Goal: Task Accomplishment & Management: Complete application form

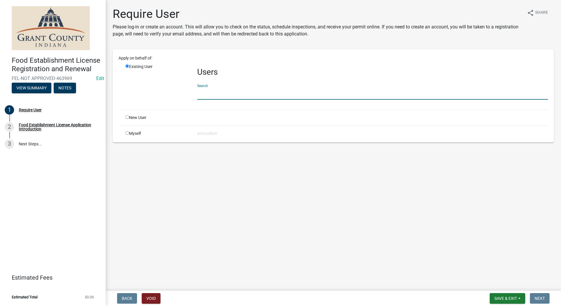
click at [219, 94] on input "text" at bounding box center [372, 94] width 351 height 12
click at [128, 117] on input "radio" at bounding box center [127, 117] width 4 height 4
radio input "true"
radio input "false"
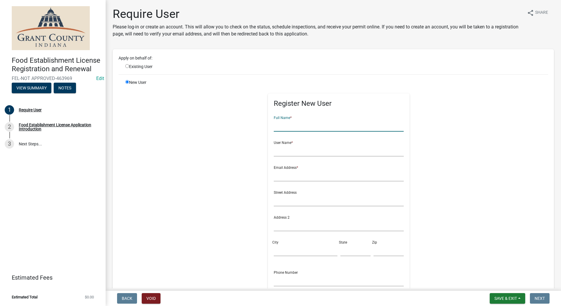
click at [312, 128] on input "text" at bounding box center [339, 126] width 130 height 12
click at [457, 115] on div "Register New User Full Name * User Name * Email Address * Street Address Addres…" at bounding box center [338, 212] width 301 height 264
click at [304, 127] on input "text" at bounding box center [339, 126] width 130 height 12
type input "Nutlady"
click at [298, 150] on input "text" at bounding box center [339, 151] width 130 height 12
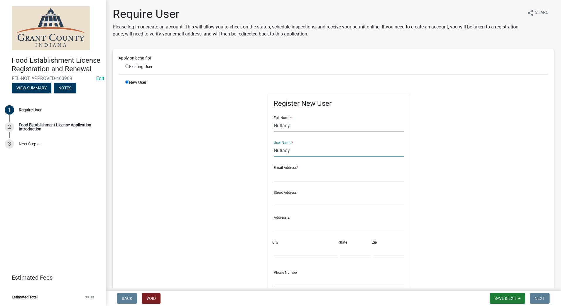
type input "Nutlady"
click at [287, 125] on input "Nutlady" at bounding box center [339, 126] width 130 height 12
click at [292, 125] on input "Nut Lady" at bounding box center [339, 126] width 130 height 12
type input "N"
type input "Kathy Goodman Harding"
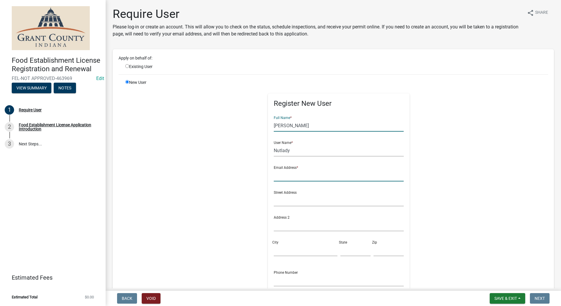
click at [297, 176] on input "text" at bounding box center [339, 176] width 130 height 12
type input "kathyaharding@gmail.com"
click at [308, 204] on input "text" at bounding box center [339, 201] width 130 height 12
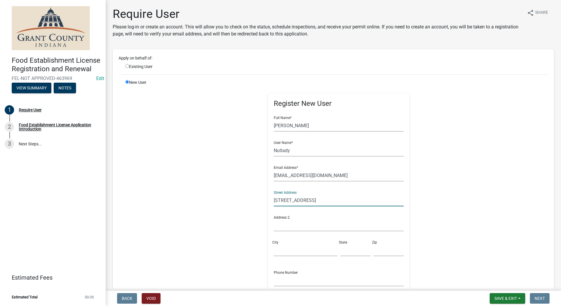
scroll to position [59, 0]
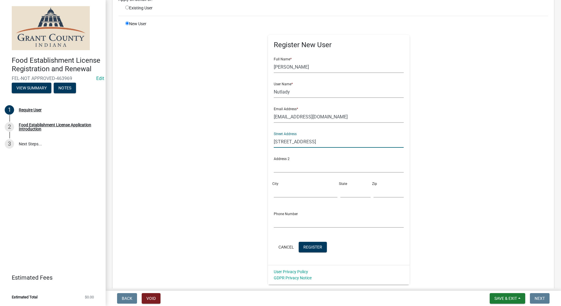
type input "19017 N. Wheeling Ave."
click at [298, 197] on input "City" at bounding box center [305, 192] width 63 height 12
type input "Gaston"
click at [343, 193] on input "text" at bounding box center [355, 192] width 30 height 12
type input "IN"
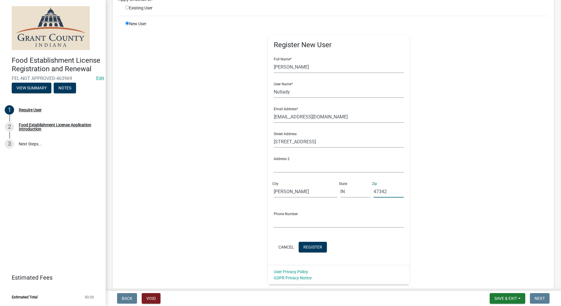
type input "47342"
click at [308, 224] on input "text" at bounding box center [339, 222] width 130 height 12
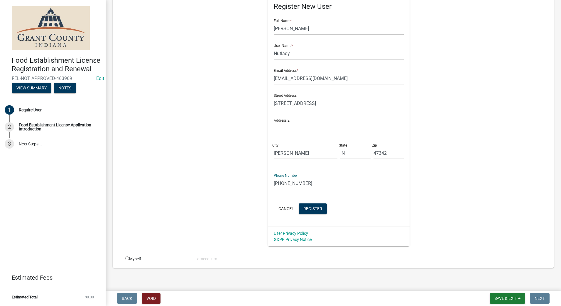
scroll to position [99, 0]
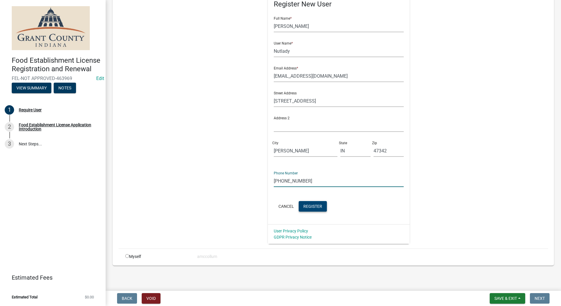
type input "(765)499-5612"
click at [315, 205] on span "Register" at bounding box center [312, 206] width 19 height 5
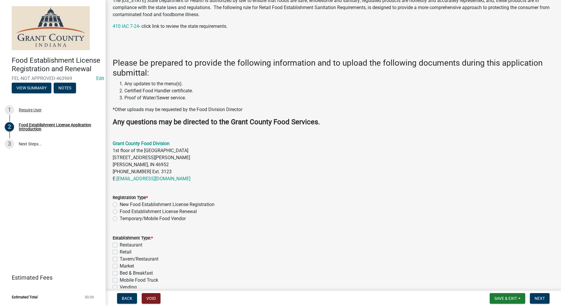
scroll to position [146, 0]
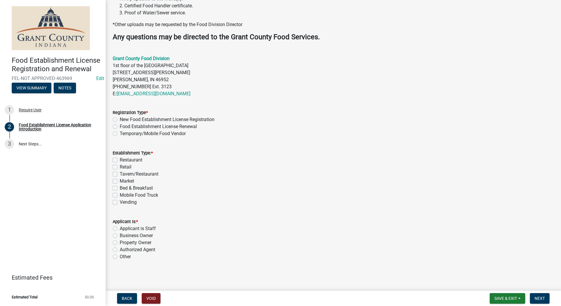
click at [120, 133] on label "Temporary/Mobile Food Vendor" at bounding box center [153, 133] width 66 height 7
click at [120, 133] on input "Temporary/Mobile Food Vendor" at bounding box center [122, 132] width 4 height 4
radio input "true"
click at [120, 195] on label "Mobile Food Truck" at bounding box center [139, 195] width 38 height 7
click at [120, 195] on input "Mobile Food Truck" at bounding box center [122, 194] width 4 height 4
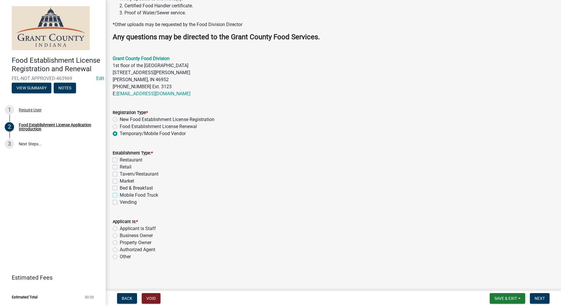
checkbox input "true"
checkbox input "false"
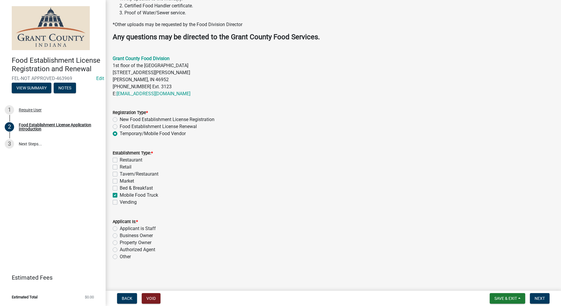
checkbox input "false"
checkbox input "true"
checkbox input "false"
click at [120, 250] on label "Authorized Agent" at bounding box center [137, 249] width 35 height 7
click at [120, 250] on input "Authorized Agent" at bounding box center [122, 248] width 4 height 4
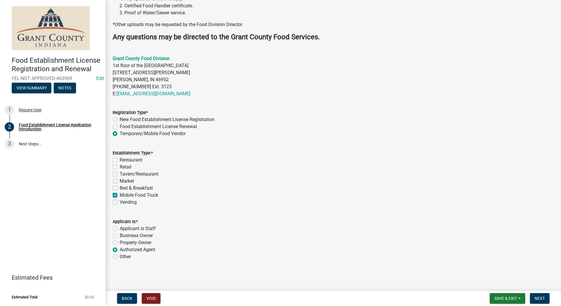
radio input "true"
click at [535, 298] on span "Next" at bounding box center [540, 298] width 10 height 5
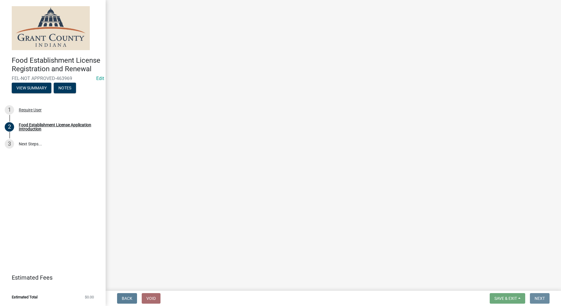
scroll to position [0, 0]
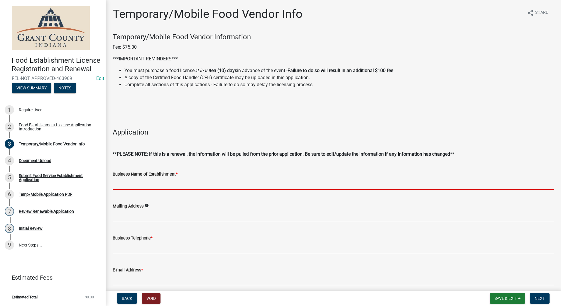
click at [161, 183] on input "Business Name of Establishment *" at bounding box center [333, 184] width 441 height 12
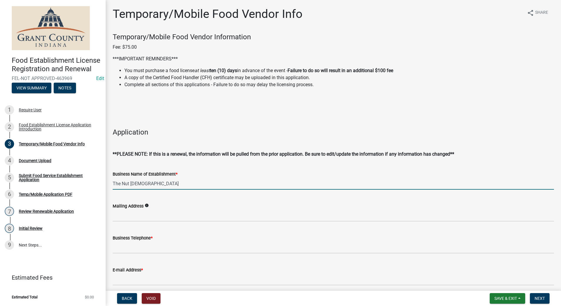
type input "The Nut Lady"
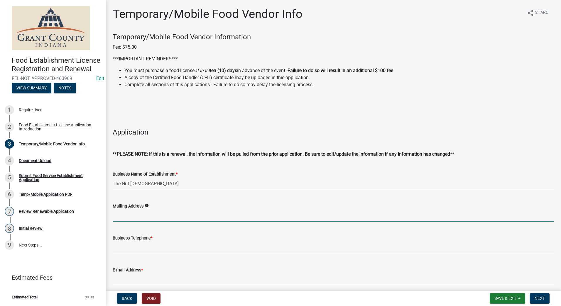
click at [145, 216] on input "Mailing Address" at bounding box center [333, 216] width 441 height 12
type input "19017 N. Wheeling Ave., Gaston IN 47342"
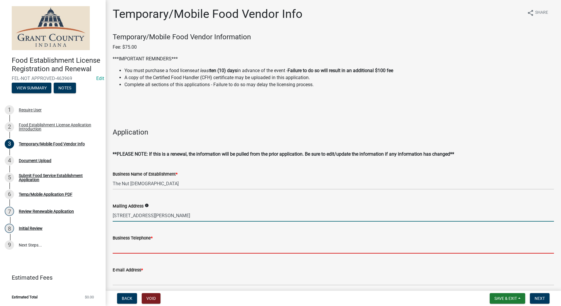
click at [139, 244] on input "Business Telephone *" at bounding box center [333, 248] width 441 height 12
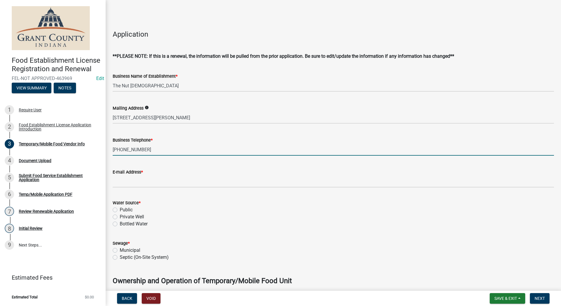
scroll to position [117, 0]
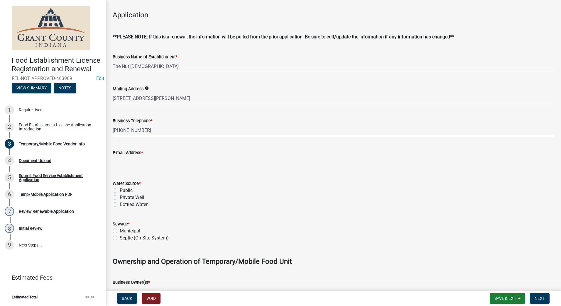
type input "(765)499-5612"
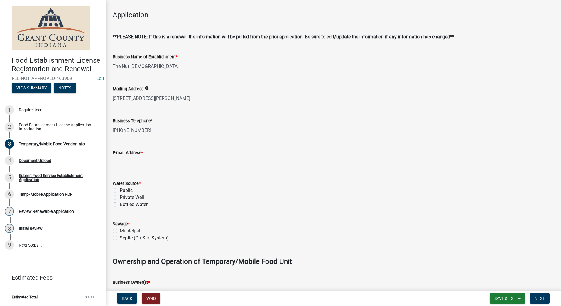
click at [131, 165] on input "E-mail Address *" at bounding box center [333, 162] width 441 height 12
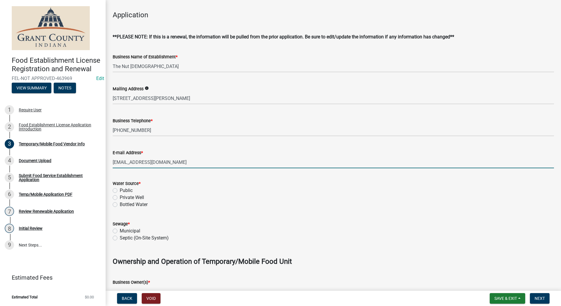
type input "kathyaharding@gmail.com"
click at [120, 190] on label "Public" at bounding box center [126, 190] width 13 height 7
click at [120, 190] on input "Public" at bounding box center [122, 189] width 4 height 4
radio input "true"
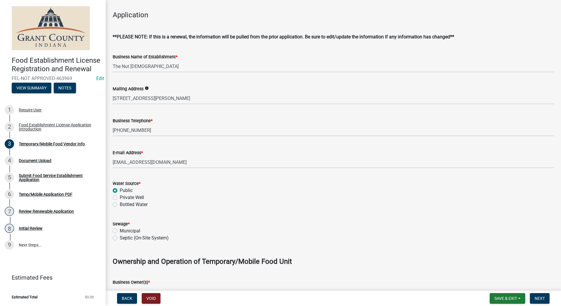
click at [120, 231] on label "Municipal" at bounding box center [130, 231] width 21 height 7
click at [120, 231] on input "Municipal" at bounding box center [122, 230] width 4 height 4
radio input "true"
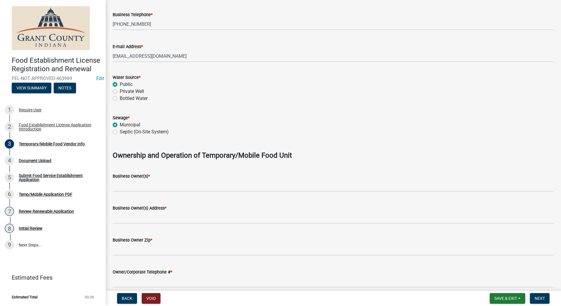
scroll to position [235, 0]
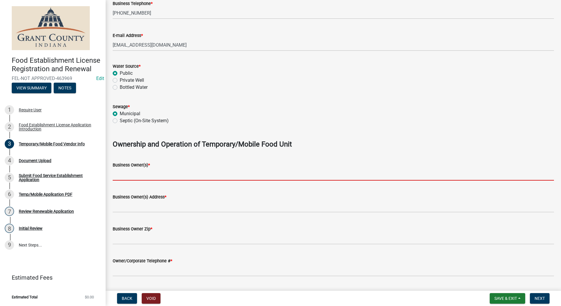
click at [167, 175] on input "Business Owner(s) *" at bounding box center [333, 175] width 441 height 12
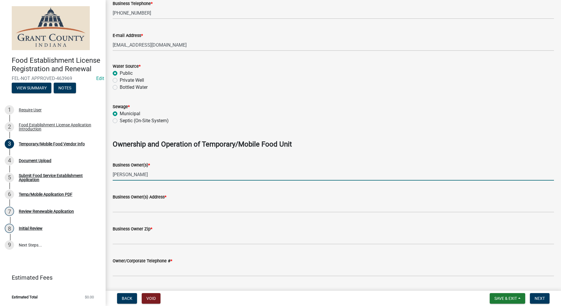
type input "Kathy Goodman Harding"
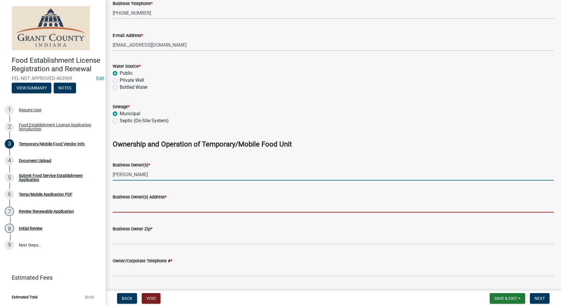
click at [165, 204] on input "Business Owner(s) Address *" at bounding box center [333, 207] width 441 height 12
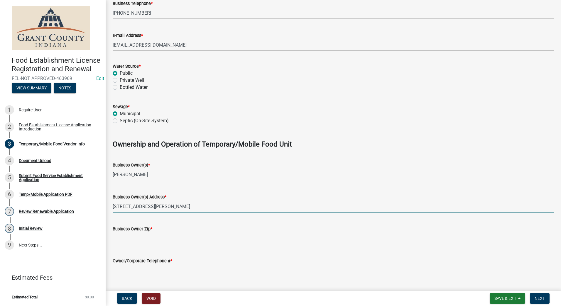
type input "19017 N. wheeling Ave., Gaston IN 47342"
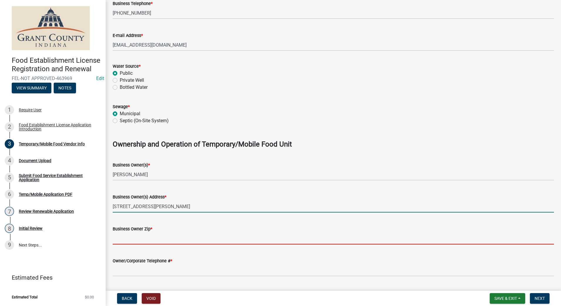
click at [161, 239] on input "Business Owner Zip *" at bounding box center [333, 239] width 441 height 12
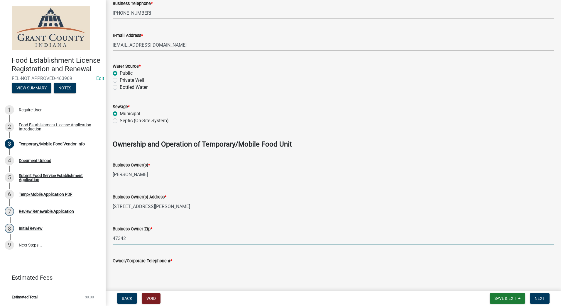
type input "47342"
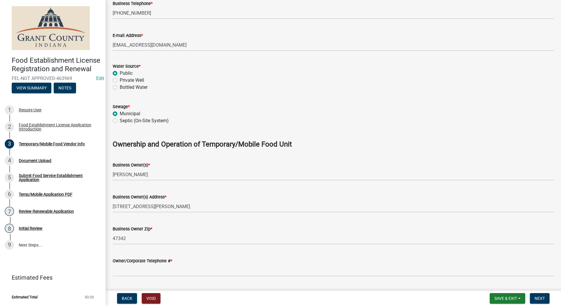
click at [204, 190] on div "Business Owner(s) Address * 19017 N. wheeling Ave., Gaston IN 47342" at bounding box center [333, 198] width 441 height 27
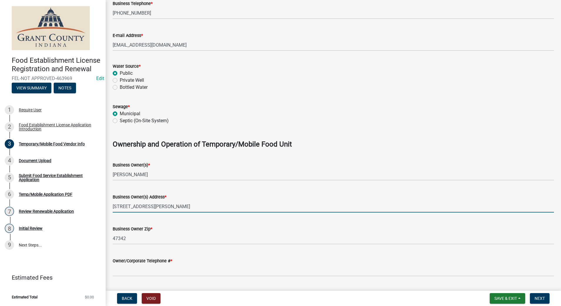
click at [136, 205] on input "19017 N. wheeling Ave., Gaston IN 47342" at bounding box center [333, 207] width 441 height 12
type input "19017 N. Wheeling Ave., Gaston IN 47342"
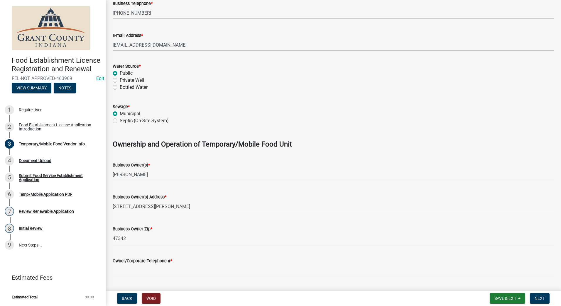
click at [136, 264] on div "Owner/Corporate Telephone # *" at bounding box center [333, 261] width 441 height 7
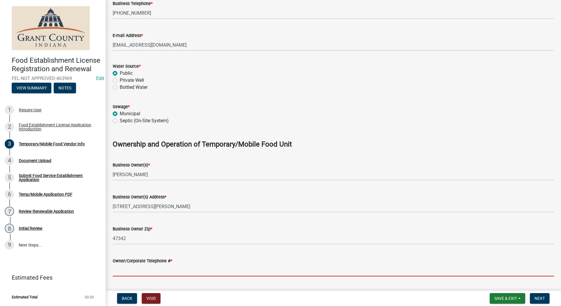
click at [137, 268] on input "Owner/Corporate Telephone # *" at bounding box center [333, 271] width 441 height 12
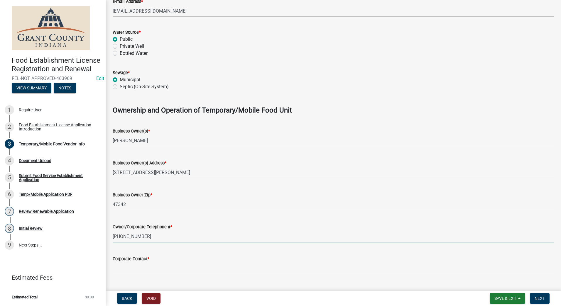
scroll to position [293, 0]
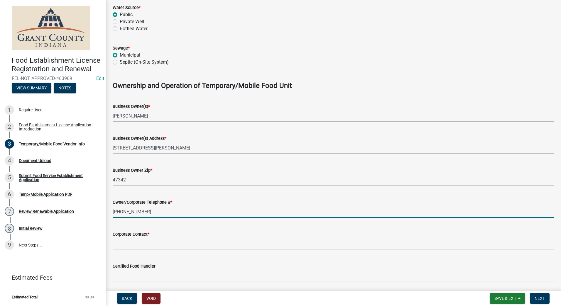
type input "(765)499-5612"
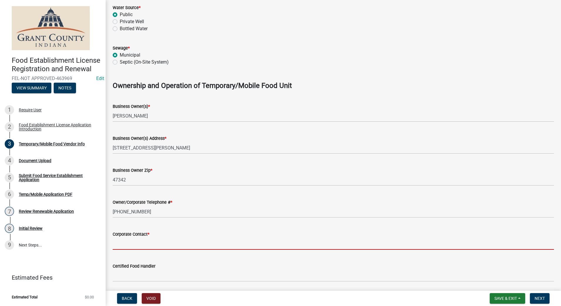
click at [155, 244] on input "Corporate Contact *" at bounding box center [333, 244] width 441 height 12
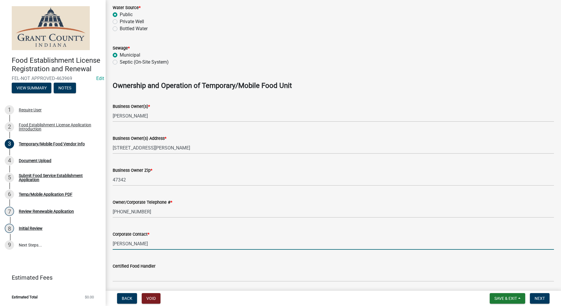
type input "Kathy goodman Harding"
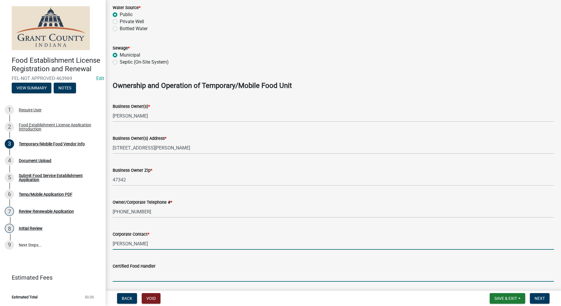
click at [150, 277] on input "Certified Food Handler" at bounding box center [333, 276] width 441 height 12
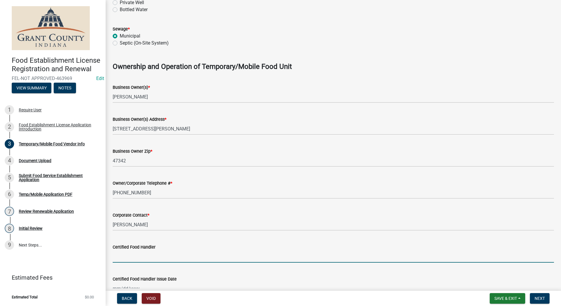
scroll to position [323, 0]
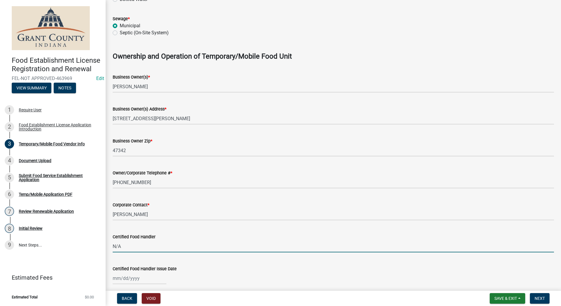
type input "N/A"
select select "8"
select select "2025"
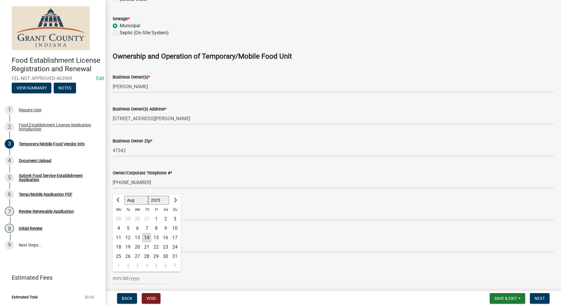
click at [149, 276] on div "[PERSON_NAME] Feb Mar Apr [PERSON_NAME][DATE] Oct Nov [DATE] 1526 1527 1528 152…" at bounding box center [140, 279] width 54 height 12
click at [148, 278] on input "Certified Food Handler Issue Date" at bounding box center [140, 279] width 54 height 12
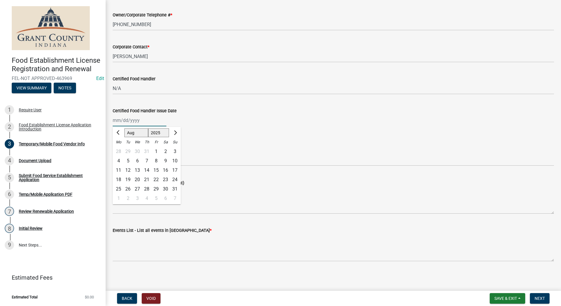
scroll to position [481, 0]
click at [221, 149] on div "Unit Type: *" at bounding box center [333, 149] width 441 height 7
click at [149, 160] on select "Select Item... Mobile Trailer Stand Tent Cart Truck" at bounding box center [333, 159] width 441 height 12
click at [113, 153] on select "Select Item... Mobile Trailer Stand Tent Cart Truck" at bounding box center [333, 159] width 441 height 12
select select "3a899312-7fa3-4622-8b1a-2a020229fd86"
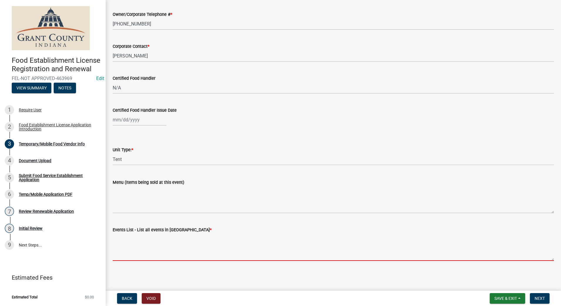
click at [140, 258] on textarea "Events List - List all events in [GEOGRAPHIC_DATA] *" at bounding box center [333, 248] width 441 height 28
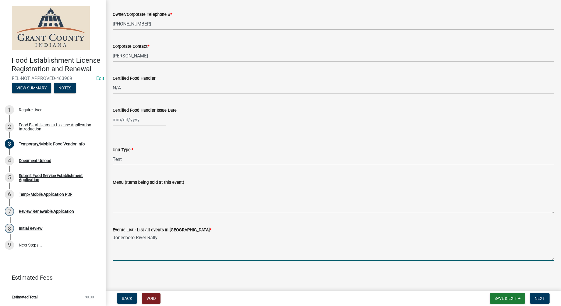
type textarea "Jonesboro River Rally"
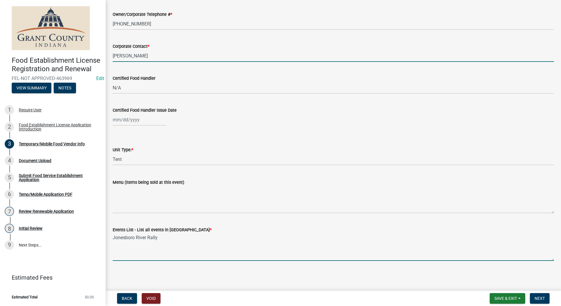
click at [129, 56] on input "Kathy goodman Harding" at bounding box center [333, 56] width 441 height 12
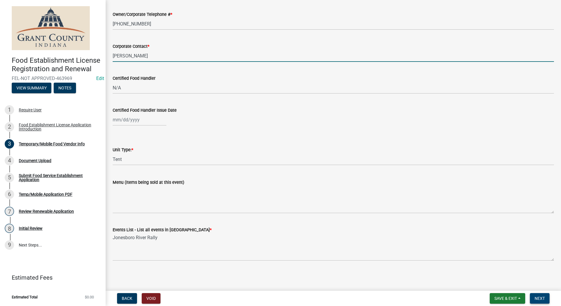
type input "Kathy Goodman Harding"
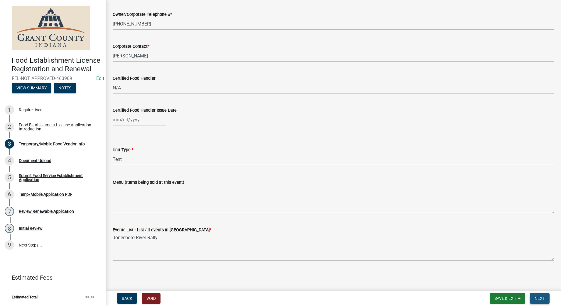
click at [538, 300] on span "Next" at bounding box center [540, 298] width 10 height 5
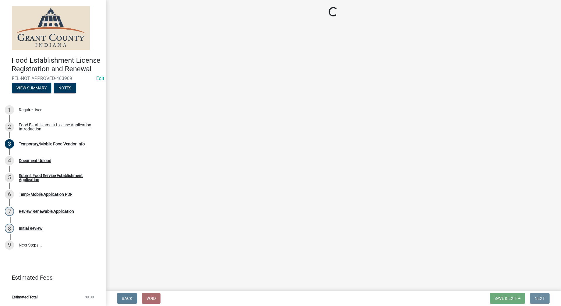
scroll to position [0, 0]
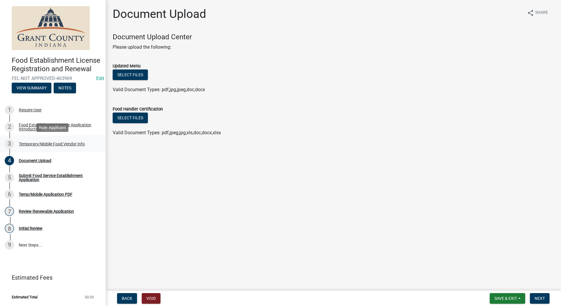
click at [51, 143] on div "Temporary/Mobile Food Vendor Info" at bounding box center [52, 144] width 66 height 4
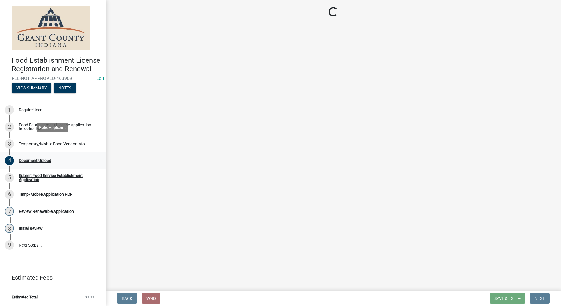
select select "3a899312-7fa3-4622-8b1a-2a020229fd86"
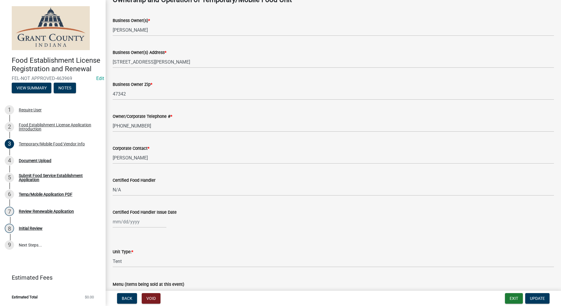
scroll to position [411, 0]
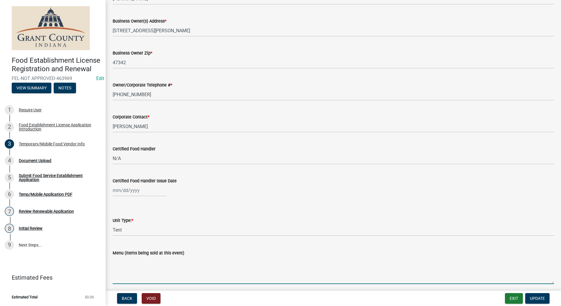
click at [136, 276] on textarea "Menu (Items being sold at this event)" at bounding box center [333, 271] width 441 height 28
click at [139, 278] on textarea "Cinnamon Roasted Nuts-Almonds, Pecans, Cashews" at bounding box center [333, 271] width 441 height 28
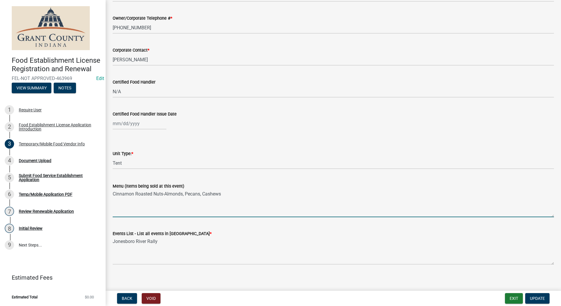
scroll to position [481, 0]
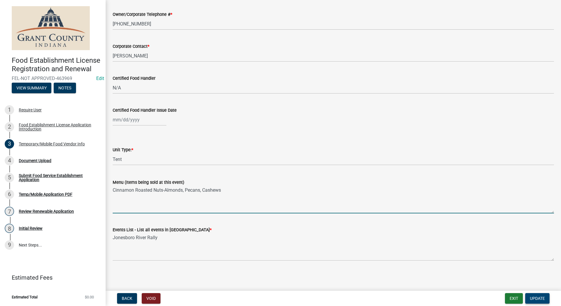
type textarea "Cinnamon Roasted Nuts-Almonds, Pecans, Cashews"
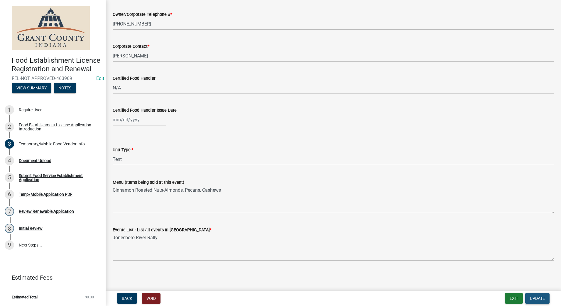
click at [532, 299] on span "Update" at bounding box center [537, 298] width 15 height 5
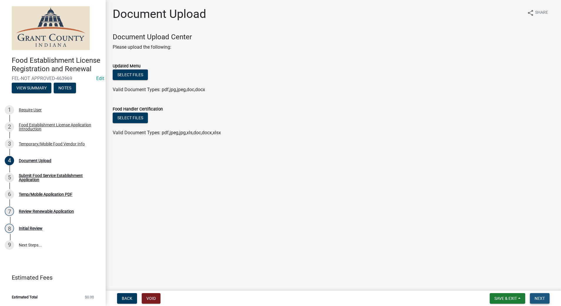
click at [537, 297] on span "Next" at bounding box center [540, 298] width 10 height 5
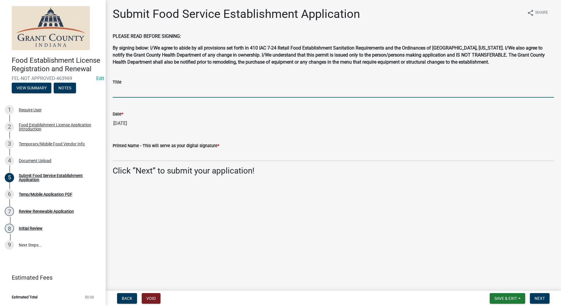
click at [146, 92] on input "Title" at bounding box center [333, 92] width 441 height 12
click at [146, 91] on input "Owner" at bounding box center [333, 92] width 441 height 12
type input "Owner"
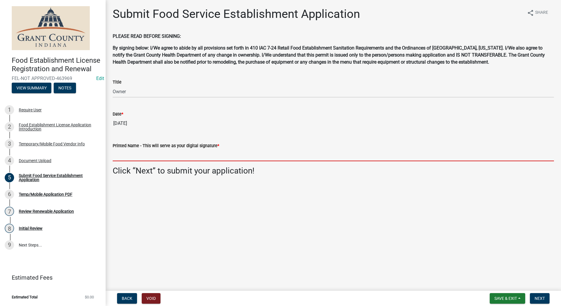
click at [191, 152] on input "Printed Name - This will serve as your digital signature *" at bounding box center [333, 155] width 441 height 12
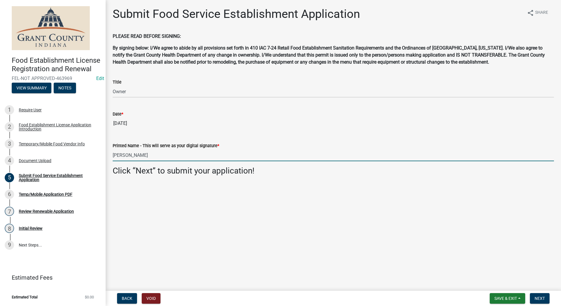
type input "Kathy Goodman Harding"
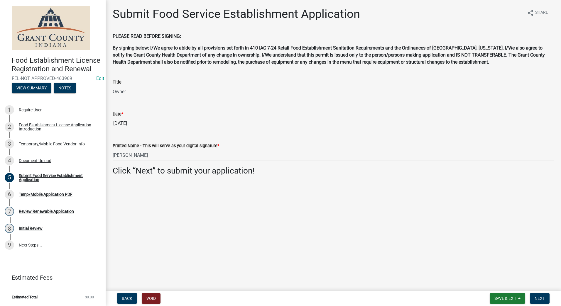
click at [319, 187] on main "Submit Food Service Establishment Application share Share PLEASE READ BEFORE SI…" at bounding box center [333, 144] width 455 height 289
click at [539, 297] on span "Next" at bounding box center [540, 298] width 10 height 5
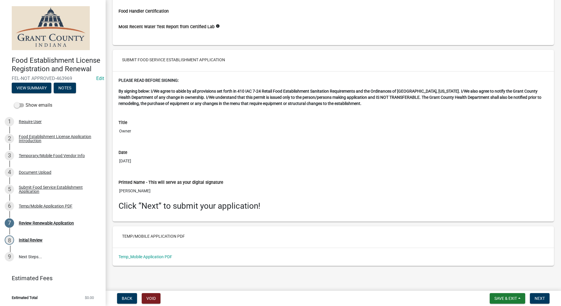
scroll to position [820, 0]
click at [141, 256] on link "Temp_Mobile Application PDF" at bounding box center [146, 256] width 54 height 5
click at [540, 298] on span "Next" at bounding box center [540, 298] width 10 height 5
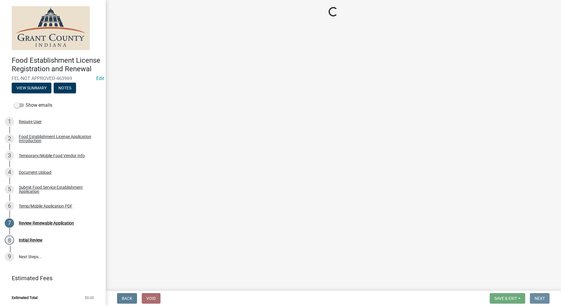
scroll to position [0, 0]
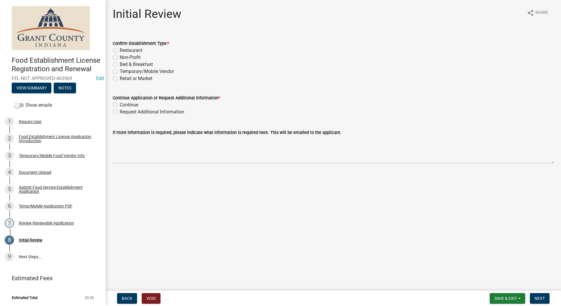
click at [120, 72] on label "Temporary/Mobile Vendor" at bounding box center [147, 71] width 54 height 7
click at [120, 72] on input "Temporary/Mobile Vendor" at bounding box center [122, 70] width 4 height 4
radio input "true"
click at [120, 104] on label "Continue" at bounding box center [129, 105] width 18 height 7
click at [120, 104] on input "Continue" at bounding box center [122, 104] width 4 height 4
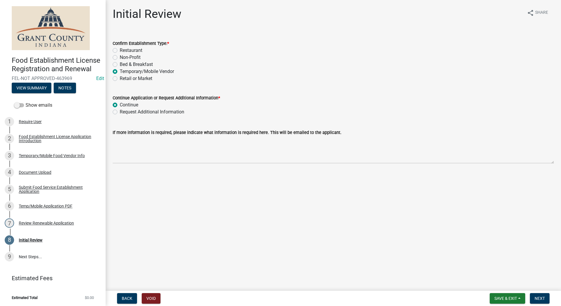
radio input "true"
click at [369, 84] on wm-data-entity-input "Confirm Establishment Type: * Restaurant Non-Profit Bed & Breakfast Temporary/M…" at bounding box center [333, 60] width 441 height 55
click at [538, 297] on span "Next" at bounding box center [540, 298] width 10 height 5
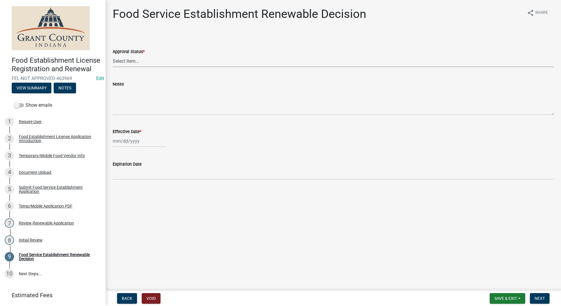
click at [192, 61] on select "Select Item... Approved Denied" at bounding box center [333, 61] width 441 height 12
click at [113, 55] on select "Select Item... Approved Denied" at bounding box center [333, 61] width 441 height 12
select select "f8bc5ebe-de22-4857-900a-5f4c078c3457"
select select "8"
select select "2025"
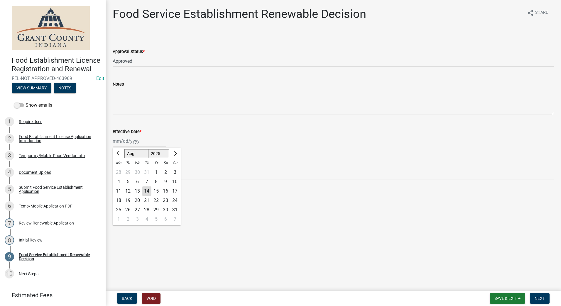
click at [142, 142] on div "Jan Feb Mar Apr May Jun Jul Aug Sep Oct Nov Dec 1525 1526 1527 1528 1529 1530 1…" at bounding box center [140, 141] width 54 height 12
click at [144, 191] on div "14" at bounding box center [146, 191] width 9 height 9
type input "08/14/2025"
click at [171, 228] on main "Food Service Establishment Renewable Decision share Share Approval Status * Sel…" at bounding box center [333, 144] width 455 height 289
click at [144, 58] on select "Select Item... Approved Denied" at bounding box center [333, 61] width 441 height 12
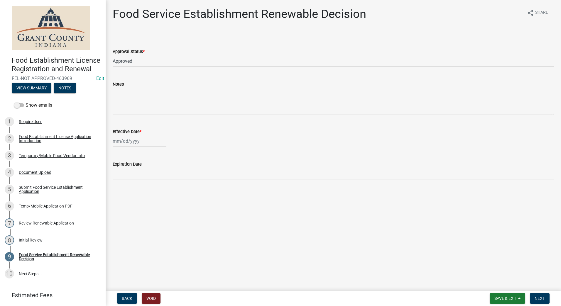
click at [113, 55] on select "Select Item... Approved Denied" at bounding box center [333, 61] width 441 height 12
select select "f8bc5ebe-de22-4857-900a-5f4c078c3457"
select select "8"
select select "2025"
click at [137, 139] on div "Jan Feb Mar Apr May Jun Jul Aug Sep Oct Nov Dec 1525 1526 1527 1528 1529 1530 1…" at bounding box center [140, 141] width 54 height 12
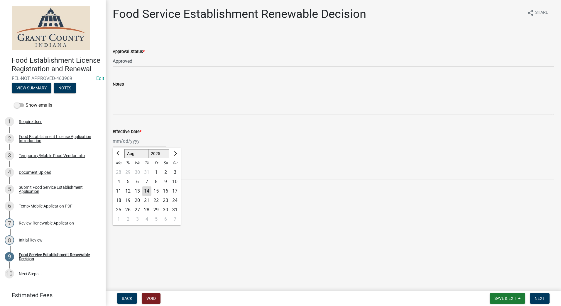
click at [146, 189] on div "14" at bounding box center [146, 191] width 9 height 9
type input "[DATE]"
click at [254, 212] on main "Food Service Establishment Renewable Decision share Share Approval Status * Sel…" at bounding box center [333, 144] width 455 height 289
click at [535, 299] on span "Next" at bounding box center [540, 298] width 10 height 5
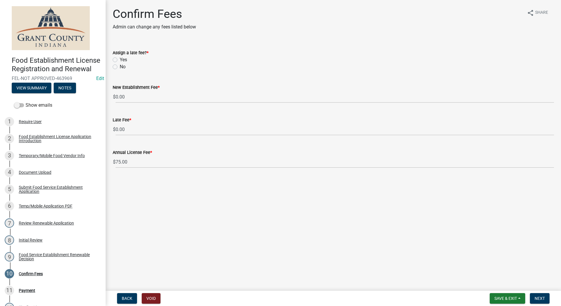
click at [120, 67] on label "No" at bounding box center [123, 66] width 6 height 7
click at [120, 67] on input "No" at bounding box center [122, 65] width 4 height 4
radio input "true"
click at [540, 297] on span "Next" at bounding box center [540, 298] width 10 height 5
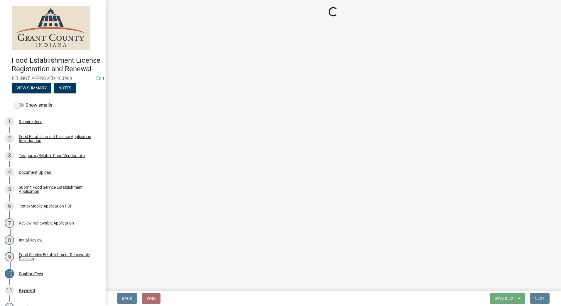
select select "2: 1"
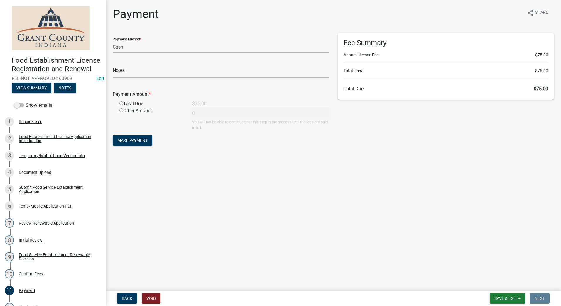
click at [122, 104] on input "radio" at bounding box center [121, 104] width 4 height 4
radio input "true"
type input "75"
click at [132, 138] on span "Make Payment" at bounding box center [132, 140] width 30 height 5
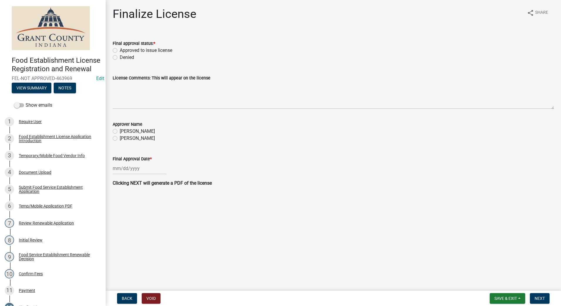
click at [120, 49] on label "Approved to issue license" at bounding box center [146, 50] width 53 height 7
click at [120, 49] on input "Approved to issue license" at bounding box center [122, 49] width 4 height 4
radio input "true"
click at [120, 139] on label "Angela McCollum" at bounding box center [137, 138] width 35 height 7
click at [120, 139] on input "Angela McCollum" at bounding box center [122, 137] width 4 height 4
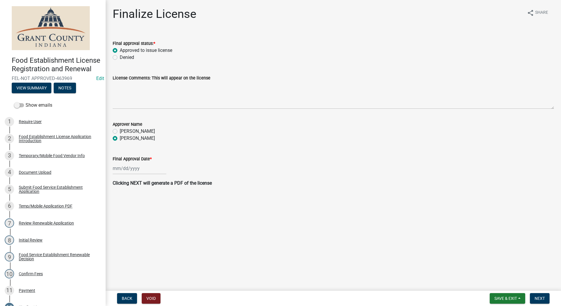
radio input "true"
select select "8"
select select "2025"
click at [133, 168] on div "[PERSON_NAME] Feb Mar Apr [PERSON_NAME][DATE] Oct Nov [DATE] 1526 1527 1528 152…" at bounding box center [140, 169] width 54 height 12
click at [148, 219] on div "14" at bounding box center [146, 218] width 9 height 9
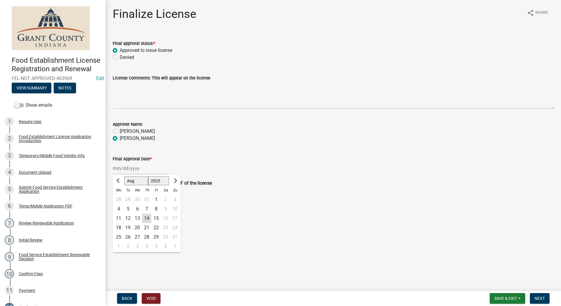
type input "[DATE]"
click at [538, 298] on span "Next" at bounding box center [540, 298] width 10 height 5
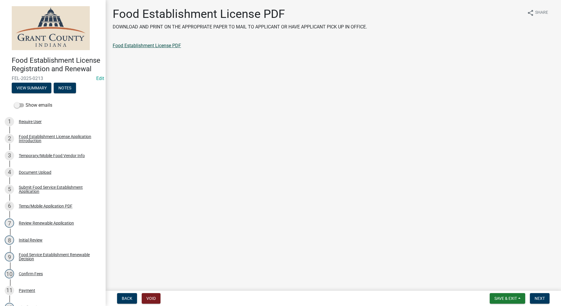
click at [132, 48] on link "Food Establishment License PDF" at bounding box center [147, 46] width 68 height 6
click at [468, 182] on main "Food Establishment License PDF DOWNLOAD AND PRINT ON THE APPROPRIATE PAPER TO M…" at bounding box center [333, 144] width 455 height 289
click at [536, 296] on span "Next" at bounding box center [540, 298] width 10 height 5
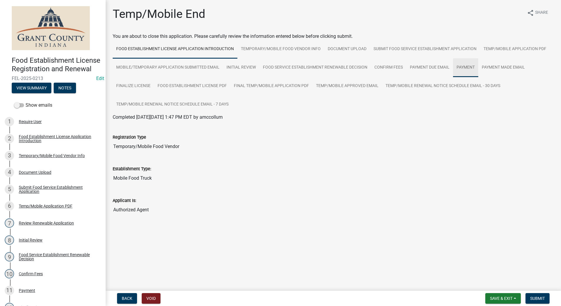
click at [467, 65] on link "Payment" at bounding box center [465, 67] width 25 height 19
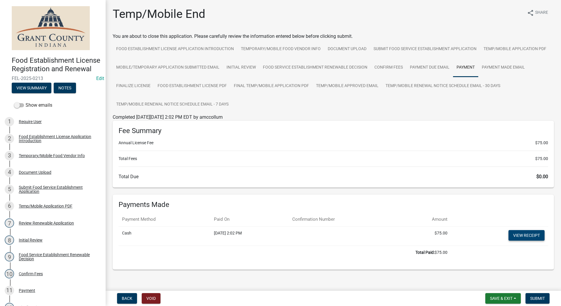
click at [510, 234] on link "View receipt" at bounding box center [526, 235] width 36 height 11
click at [535, 298] on span "Submit" at bounding box center [537, 298] width 15 height 5
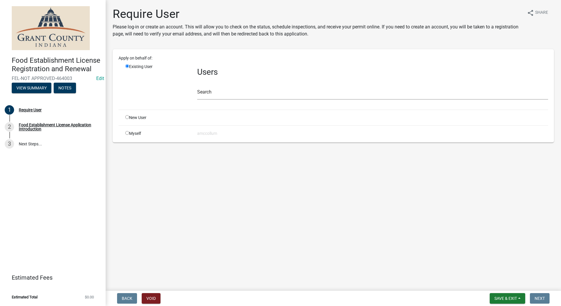
click at [127, 117] on input "radio" at bounding box center [127, 117] width 4 height 4
radio input "true"
radio input "false"
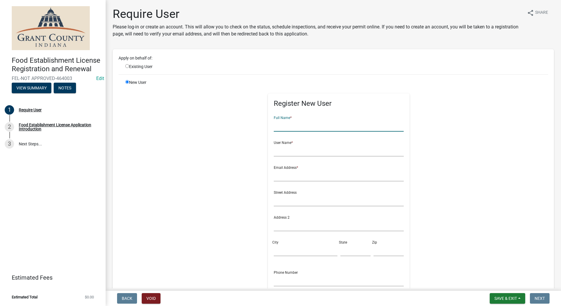
click at [282, 125] on input "text" at bounding box center [339, 126] width 130 height 12
type input "Hit N Miss Ice Cream"
click at [282, 153] on input "text" at bounding box center [339, 151] width 130 height 12
type input "Country Garden Fresh LLC"
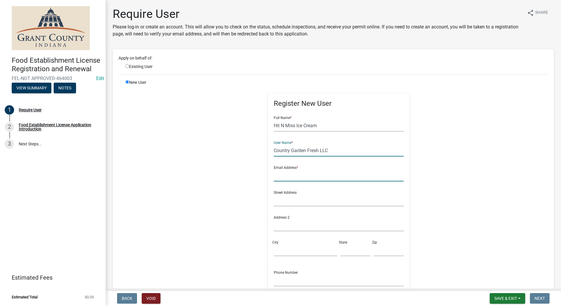
click at [274, 178] on input "text" at bounding box center [339, 176] width 130 height 12
type input "[EMAIL_ADDRESS][DOMAIN_NAME]"
click at [278, 202] on input "text" at bounding box center [339, 201] width 130 height 12
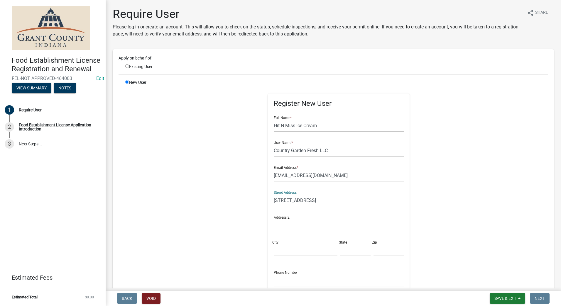
type input "[STREET_ADDRESS]"
click at [285, 249] on input "City" at bounding box center [305, 250] width 63 height 12
type input "[GEOGRAPHIC_DATA]"
type input "IN"
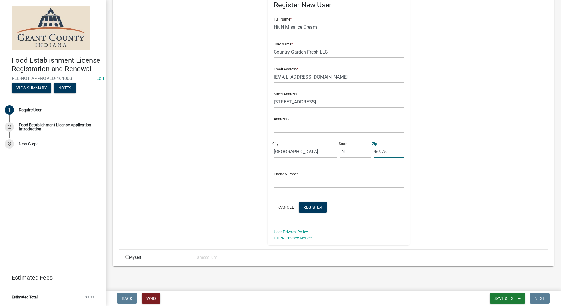
scroll to position [99, 0]
type input "46975"
click at [278, 180] on input "text" at bounding box center [339, 181] width 130 height 12
type input "[PHONE_NUMBER]"
click at [308, 207] on span "Register" at bounding box center [312, 206] width 19 height 5
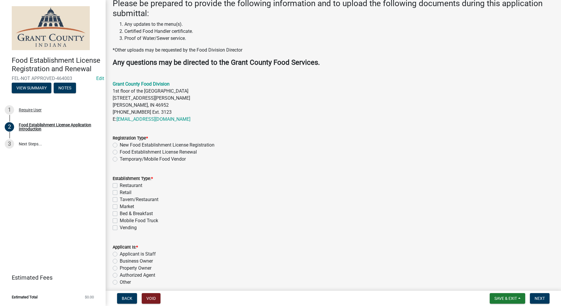
scroll to position [146, 0]
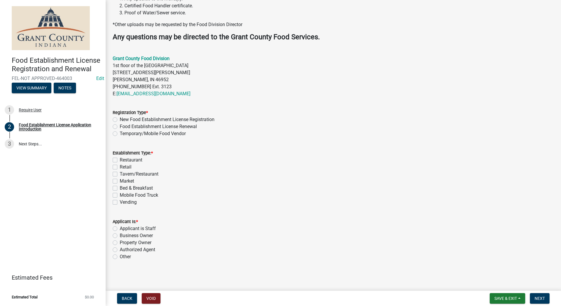
click at [120, 133] on label "Temporary/Mobile Food Vendor" at bounding box center [153, 133] width 66 height 7
click at [120, 133] on input "Temporary/Mobile Food Vendor" at bounding box center [122, 132] width 4 height 4
radio input "true"
click at [120, 194] on label "Mobile Food Truck" at bounding box center [139, 195] width 38 height 7
click at [120, 194] on input "Mobile Food Truck" at bounding box center [122, 194] width 4 height 4
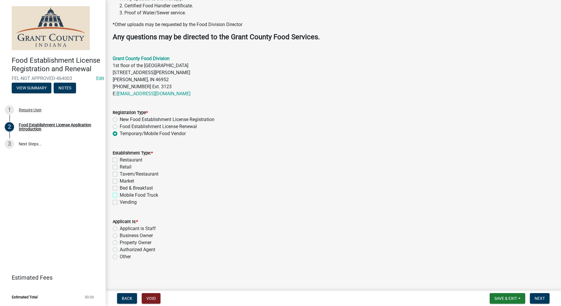
checkbox input "true"
checkbox input "false"
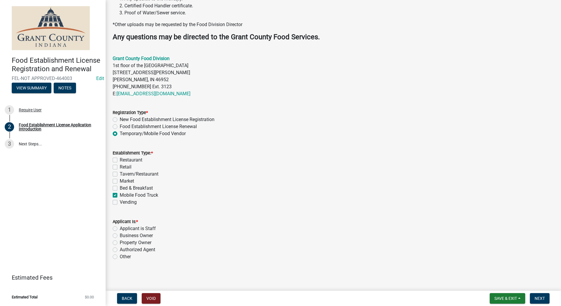
checkbox input "false"
checkbox input "true"
checkbox input "false"
click at [120, 250] on label "Authorized Agent" at bounding box center [137, 249] width 35 height 7
click at [120, 250] on input "Authorized Agent" at bounding box center [122, 248] width 4 height 4
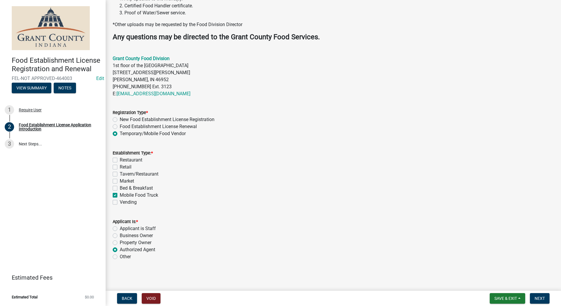
radio input "true"
click at [540, 298] on span "Next" at bounding box center [540, 298] width 10 height 5
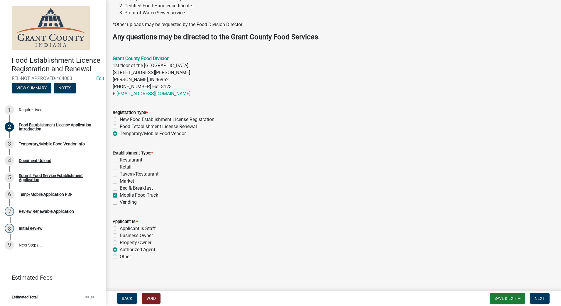
click at [341, 175] on div "Tavern/Restaurant" at bounding box center [333, 174] width 441 height 7
click at [537, 297] on span "Next" at bounding box center [540, 298] width 10 height 5
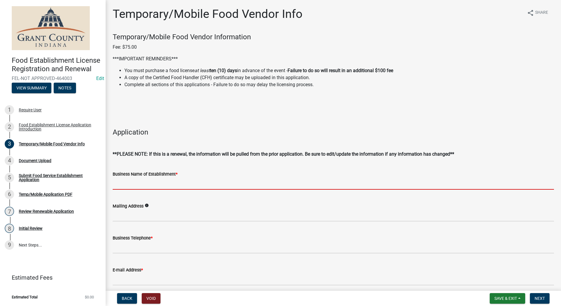
click at [222, 189] on input "Business Name of Establishment *" at bounding box center [333, 184] width 441 height 12
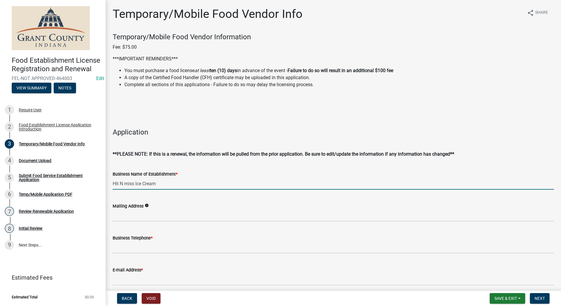
click at [127, 182] on input "Hit N miss Ice Cream" at bounding box center [333, 184] width 441 height 12
type input "Hit N Miss Ice Cream"
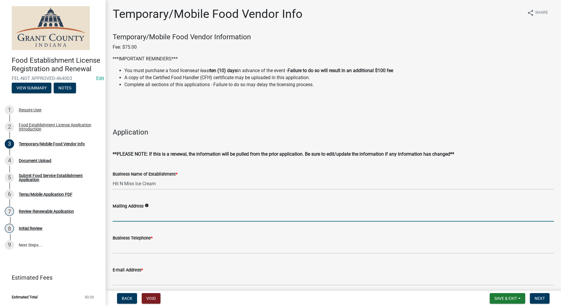
click at [122, 216] on input "Mailing Address" at bounding box center [333, 216] width 441 height 12
click at [171, 217] on input "5744 n. 675 E., [GEOGRAPHIC_DATA] In" at bounding box center [333, 216] width 441 height 12
type input "5744 n. [STREET_ADDRESS]"
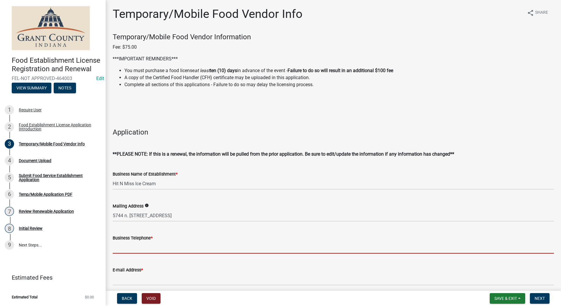
click at [131, 248] on input "Business Telephone *" at bounding box center [333, 248] width 441 height 12
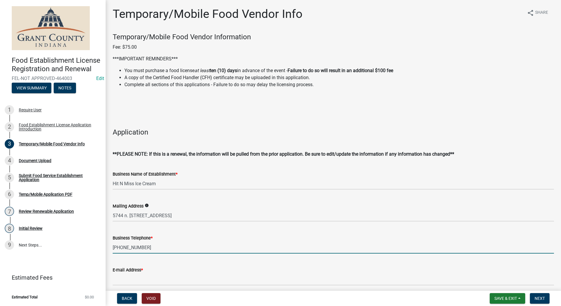
type input "[PHONE_NUMBER]"
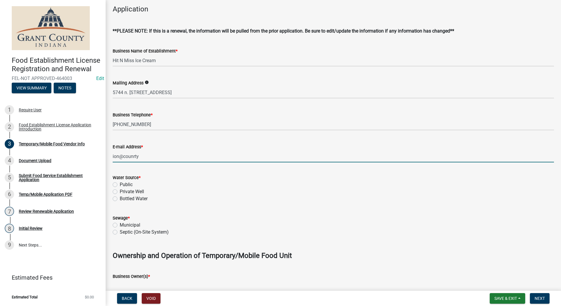
scroll to position [147, 0]
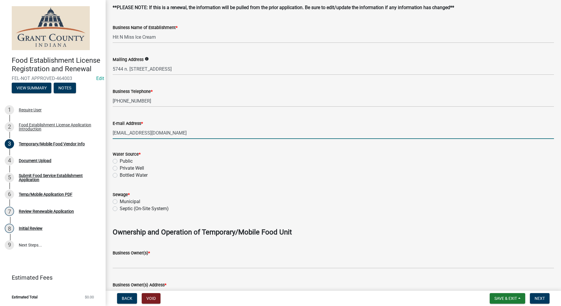
type input "[EMAIL_ADDRESS][DOMAIN_NAME]"
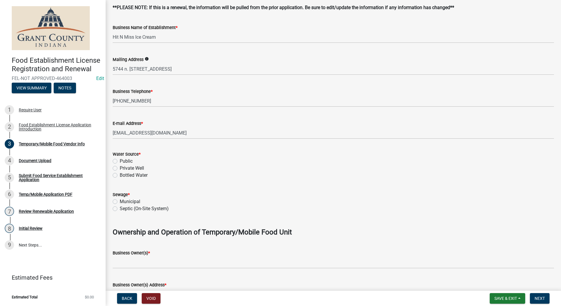
click at [120, 160] on label "Public" at bounding box center [126, 161] width 13 height 7
click at [120, 160] on input "Public" at bounding box center [122, 160] width 4 height 4
radio input "true"
click at [115, 204] on div "Municipal" at bounding box center [333, 201] width 441 height 7
click at [120, 202] on label "Municipal" at bounding box center [130, 201] width 21 height 7
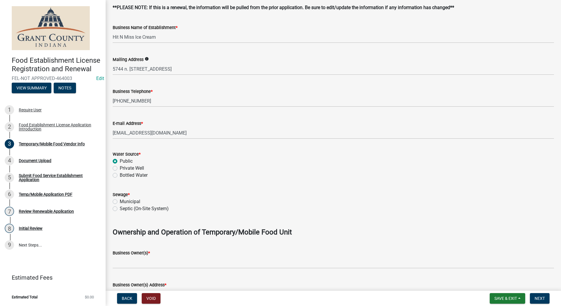
click at [120, 202] on input "Municipal" at bounding box center [122, 200] width 4 height 4
radio input "true"
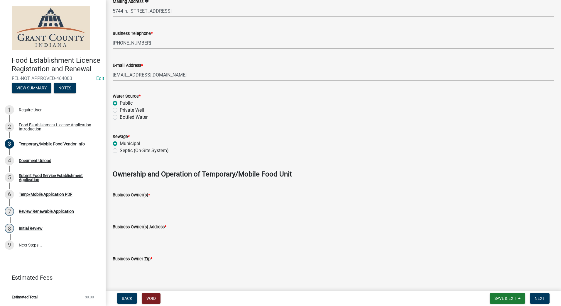
scroll to position [205, 0]
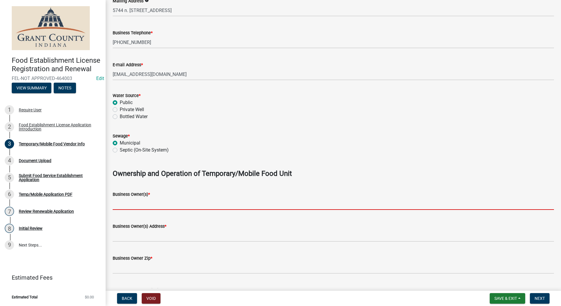
click at [200, 204] on input "Business Owner(s) *" at bounding box center [333, 204] width 441 height 12
type input "D"
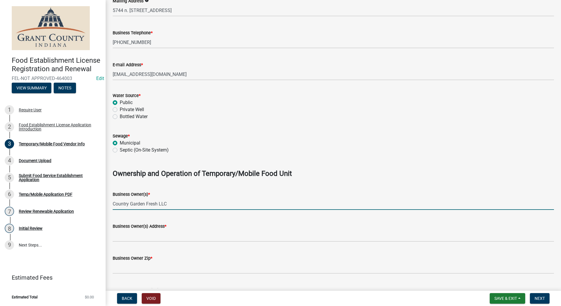
type input "Country Garden Fresh LLC"
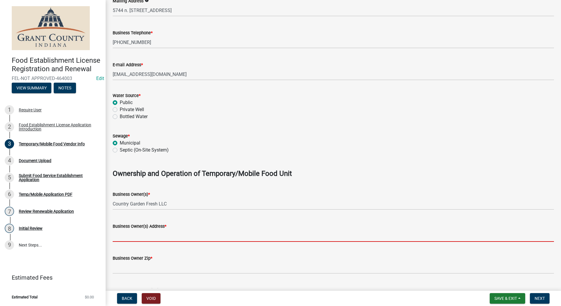
click at [169, 236] on input "Business Owner(s) Address *" at bounding box center [333, 236] width 441 height 12
click at [366, 152] on div "Septic (On-Site System)" at bounding box center [333, 150] width 441 height 7
click at [147, 236] on input "Business Owner(s) Address *" at bounding box center [333, 236] width 441 height 12
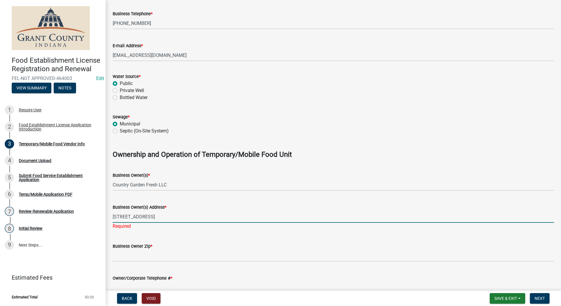
scroll to position [235, 0]
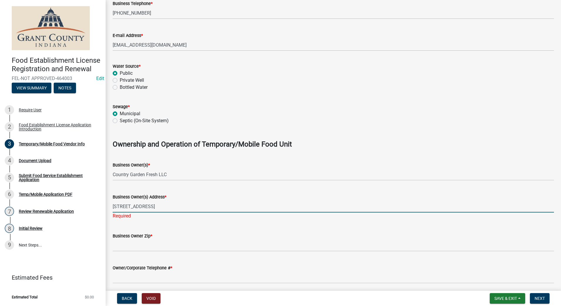
type input "[STREET_ADDRESS]"
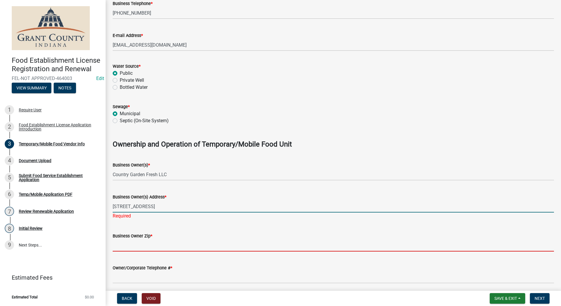
click at [143, 248] on wm-data-entity-input "Business Owner Zip *" at bounding box center [333, 240] width 441 height 32
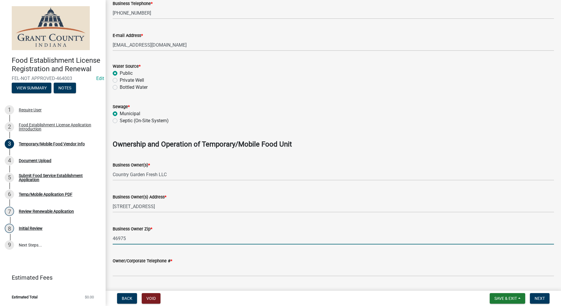
type input "46975"
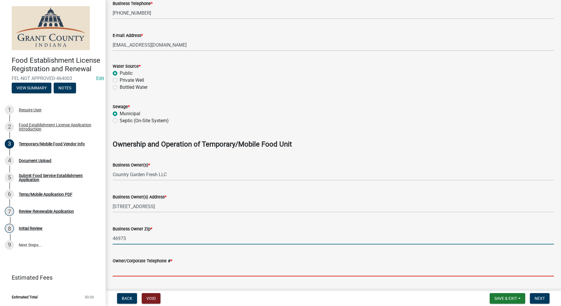
click at [136, 271] on input "Owner/Corporate Telephone # *" at bounding box center [333, 271] width 441 height 12
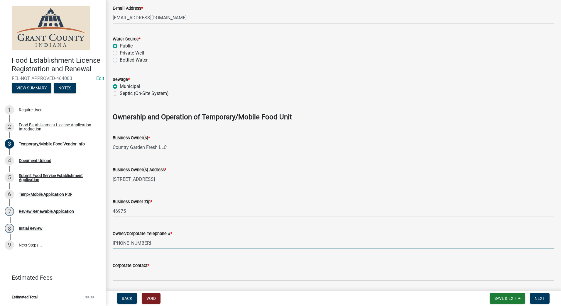
scroll to position [352, 0]
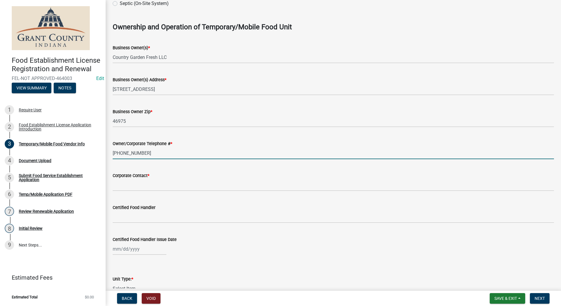
type input "[PHONE_NUMBER]"
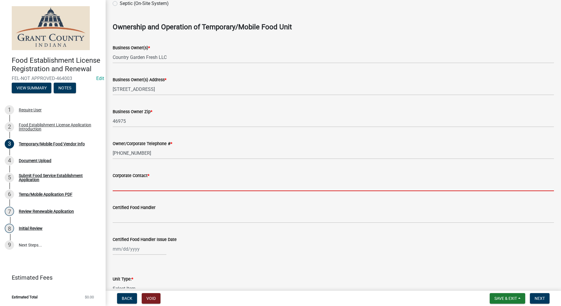
click at [138, 185] on input "Corporate Contact *" at bounding box center [333, 185] width 441 height 12
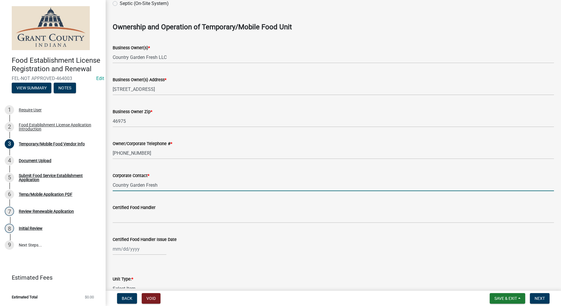
type input "Country Garden Fresh"
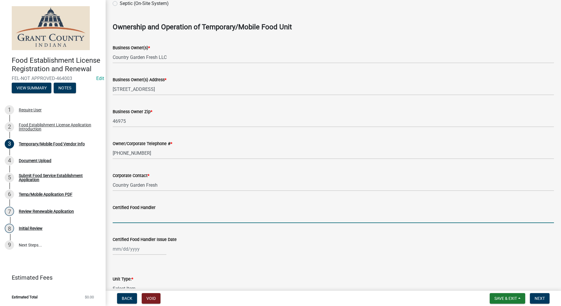
click at [144, 216] on input "Certified Food Handler" at bounding box center [333, 217] width 441 height 12
type input "[PERSON_NAME]"
select select "8"
select select "2025"
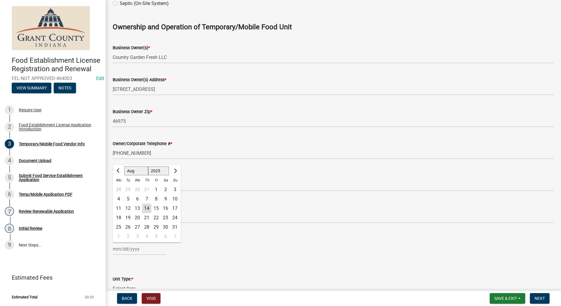
click at [137, 251] on input "Certified Food Handler Issue Date" at bounding box center [140, 249] width 54 height 12
click at [234, 250] on div "[PERSON_NAME] Feb Mar Apr [PERSON_NAME][DATE] Oct Nov [DATE] 1526 1527 1528 152…" at bounding box center [333, 249] width 441 height 12
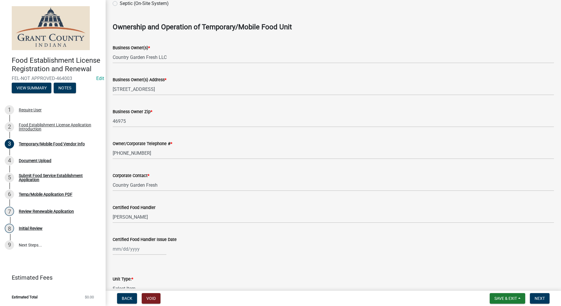
select select "8"
select select "2025"
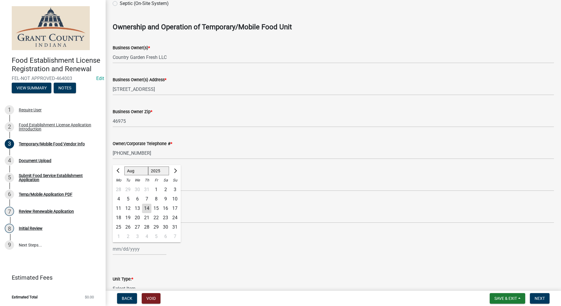
click at [119, 248] on div "[PERSON_NAME] Feb Mar Apr [PERSON_NAME][DATE] Oct Nov [DATE] 1526 1527 1528 152…" at bounding box center [140, 249] width 54 height 12
click at [118, 171] on span "Previous month" at bounding box center [118, 171] width 4 height 4
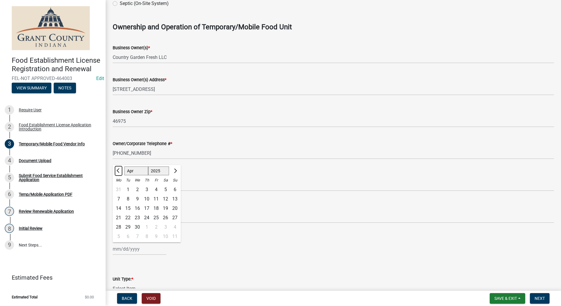
click at [118, 171] on span "Previous month" at bounding box center [118, 171] width 4 height 4
select select "3"
click at [163, 169] on select "1525 1526 1527 1528 1529 1530 1531 1532 1533 1534 1535 1536 1537 1538 1539 1540…" at bounding box center [158, 171] width 21 height 9
select select "2024"
click at [148, 167] on select "1525 1526 1527 1528 1529 1530 1531 1532 1533 1534 1535 1536 1537 1538 1539 1540…" at bounding box center [158, 171] width 21 height 9
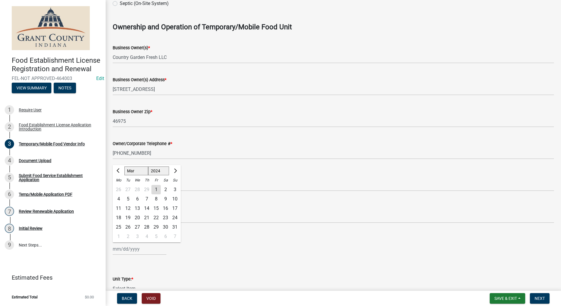
click at [176, 190] on div "3" at bounding box center [174, 189] width 9 height 9
type input "[DATE]"
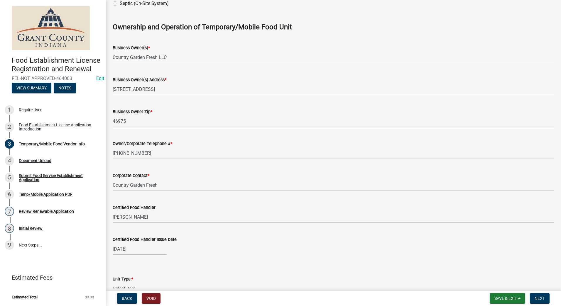
select select "3"
select select "2024"
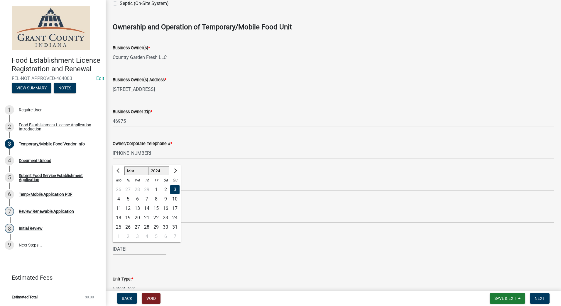
click at [124, 250] on input "[DATE]" at bounding box center [140, 249] width 54 height 12
click at [136, 199] on div "6" at bounding box center [137, 199] width 9 height 9
type input "[DATE]"
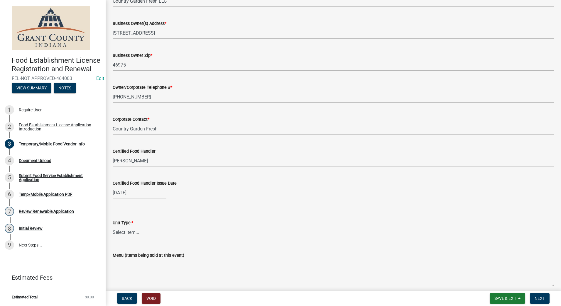
scroll to position [411, 0]
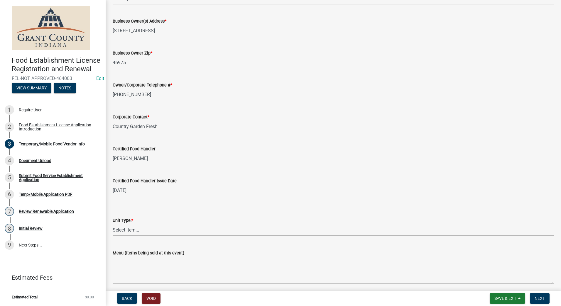
click at [135, 231] on select "Select Item... Mobile Trailer Stand Tent Cart Truck" at bounding box center [333, 230] width 441 height 12
click at [113, 224] on select "Select Item... Mobile Trailer Stand Tent Cart Truck" at bounding box center [333, 230] width 441 height 12
select select "986694ba-6a39-4309-ba8e-cbcd507728d3"
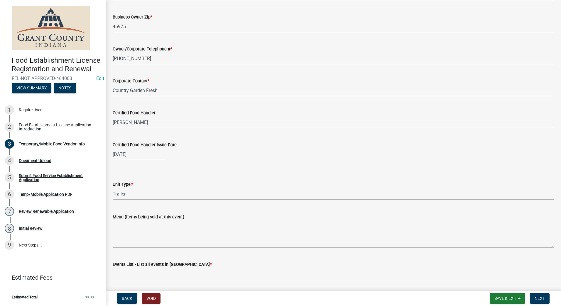
scroll to position [481, 0]
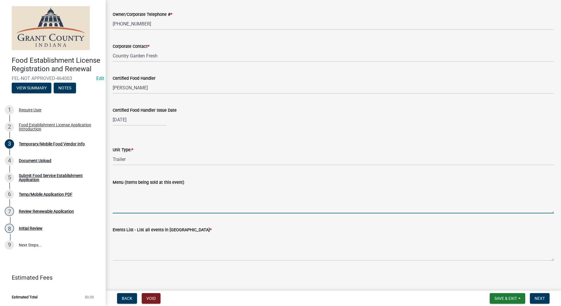
click at [170, 207] on textarea "Menu (Items being sold at this event)" at bounding box center [333, 200] width 441 height 28
click at [123, 187] on textarea "Ice cream," at bounding box center [333, 200] width 441 height 28
click at [137, 192] on textarea "Ice Cream," at bounding box center [333, 200] width 441 height 28
type textarea "Ice Cream, Pop, Water"
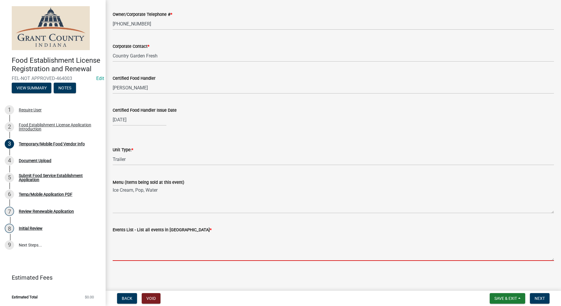
click at [160, 253] on textarea "Events List - List all events in [GEOGRAPHIC_DATA] *" at bounding box center [333, 248] width 441 height 28
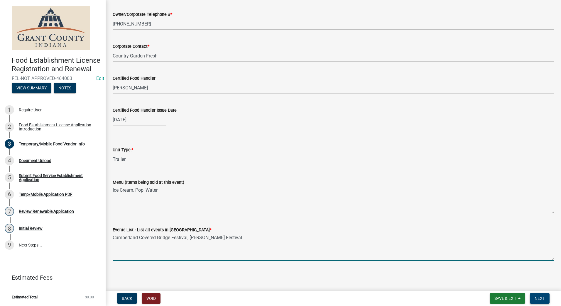
type textarea "Cumberland Covered Bridge Festival, [PERSON_NAME] Festival"
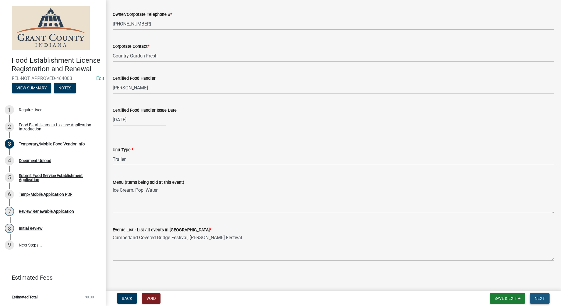
click at [537, 296] on button "Next" at bounding box center [540, 298] width 20 height 11
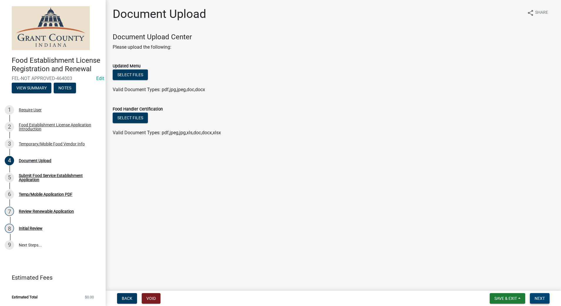
click at [540, 298] on span "Next" at bounding box center [540, 298] width 10 height 5
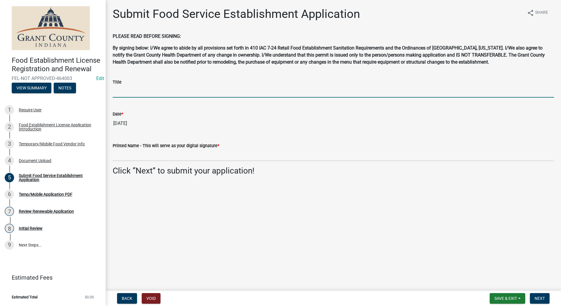
click at [175, 91] on input "Title" at bounding box center [333, 92] width 441 height 12
type input "Owner"
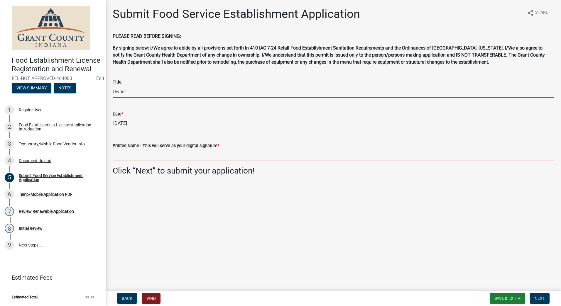
click at [246, 150] on input "Printed Name - This will serve as your digital signature *" at bounding box center [333, 155] width 441 height 12
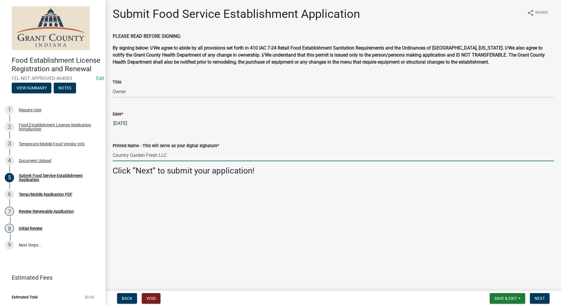
click at [169, 156] on input "Country Garden Fresh LLC" at bounding box center [333, 155] width 441 height 12
type input "Country Garden Fresh LLC."
click at [520, 215] on main "Submit Food Service Establishment Application share Share PLEASE READ BEFORE SI…" at bounding box center [333, 144] width 455 height 289
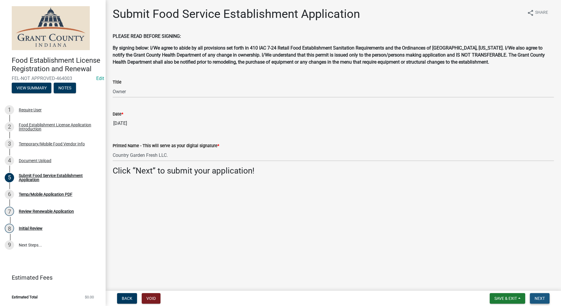
click at [541, 297] on span "Next" at bounding box center [540, 298] width 10 height 5
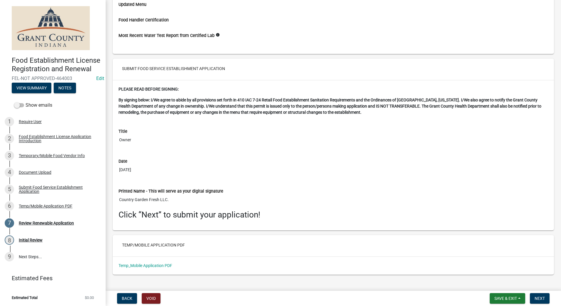
scroll to position [820, 0]
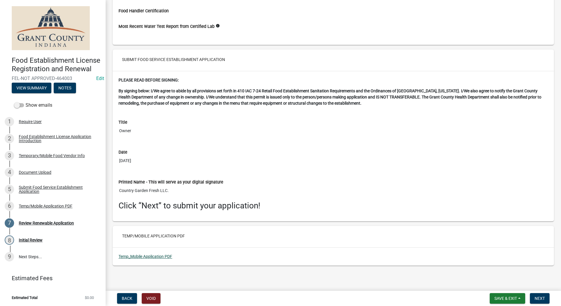
click at [141, 258] on link "Temp_Mobile Application PDF" at bounding box center [146, 256] width 54 height 5
click at [537, 294] on button "Next" at bounding box center [540, 298] width 20 height 11
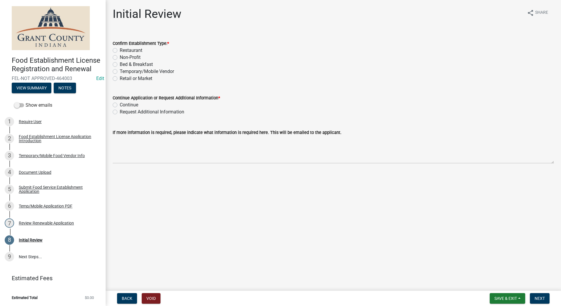
click at [120, 73] on label "Temporary/Mobile Vendor" at bounding box center [147, 71] width 54 height 7
click at [120, 72] on input "Temporary/Mobile Vendor" at bounding box center [122, 70] width 4 height 4
radio input "true"
click at [120, 104] on label "Continue" at bounding box center [129, 105] width 18 height 7
click at [120, 104] on input "Continue" at bounding box center [122, 104] width 4 height 4
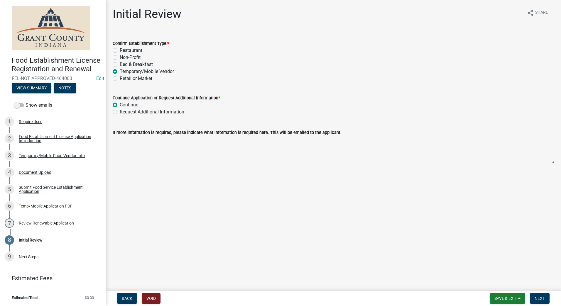
radio input "true"
click at [477, 241] on main "Initial Review share Share Confirm Establishment Type: * Restaurant Non-Profit …" at bounding box center [333, 144] width 455 height 289
click at [537, 301] on span "Next" at bounding box center [540, 298] width 10 height 5
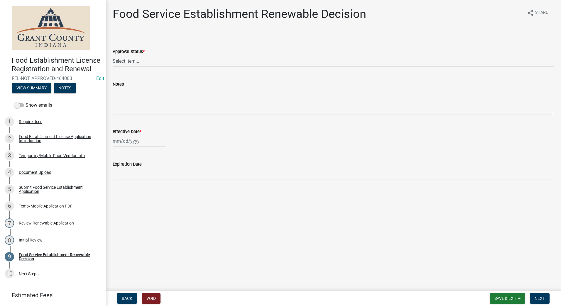
click at [119, 62] on select "Select Item... Approved Denied" at bounding box center [333, 61] width 441 height 12
click at [113, 55] on select "Select Item... Approved Denied" at bounding box center [333, 61] width 441 height 12
select select "f8bc5ebe-de22-4857-900a-5f4c078c3457"
select select "8"
select select "2025"
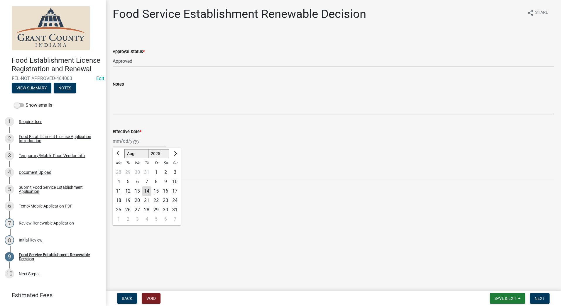
click at [127, 144] on div "[PERSON_NAME] Feb Mar Apr [PERSON_NAME][DATE] Oct Nov [DATE] 1526 1527 1528 152…" at bounding box center [140, 141] width 54 height 12
click at [144, 191] on div "14" at bounding box center [146, 191] width 9 height 9
type input "[DATE]"
click at [541, 301] on span "Next" at bounding box center [540, 298] width 10 height 5
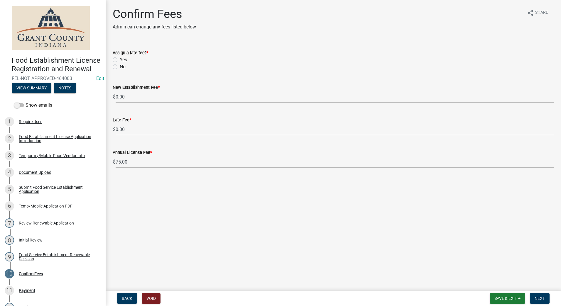
click at [120, 66] on label "No" at bounding box center [123, 66] width 6 height 7
click at [120, 66] on input "No" at bounding box center [122, 65] width 4 height 4
radio input "true"
click at [540, 297] on span "Next" at bounding box center [540, 298] width 10 height 5
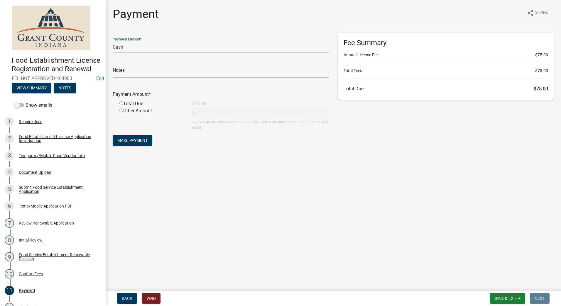
click at [173, 49] on select "Credit Card POS Check Cash" at bounding box center [221, 47] width 216 height 12
select select "1: 0"
click at [113, 41] on select "Credit Card POS Check Cash" at bounding box center [221, 47] width 216 height 12
click at [171, 75] on input "text" at bounding box center [221, 72] width 216 height 12
type input "1557"
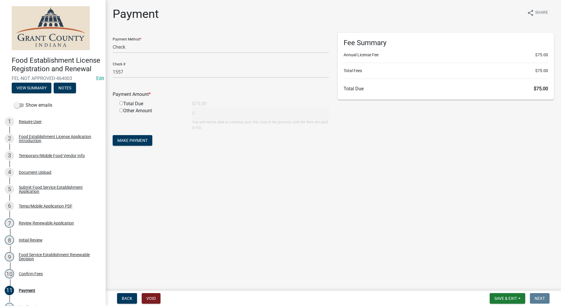
click at [121, 104] on input "radio" at bounding box center [121, 104] width 4 height 4
radio input "true"
type input "75"
click at [126, 137] on button "Make Payment" at bounding box center [133, 140] width 40 height 11
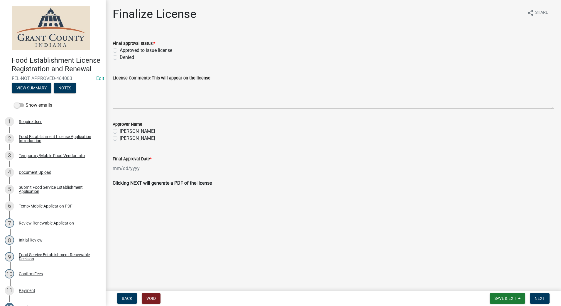
click at [120, 50] on label "Approved to issue license" at bounding box center [146, 50] width 53 height 7
click at [120, 50] on input "Approved to issue license" at bounding box center [122, 49] width 4 height 4
radio input "true"
click at [120, 138] on label "Angela McCollum" at bounding box center [137, 138] width 35 height 7
click at [120, 138] on input "Angela McCollum" at bounding box center [122, 137] width 4 height 4
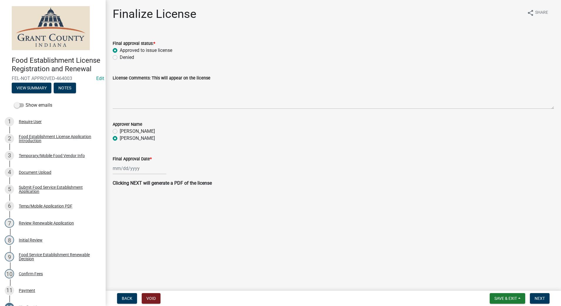
radio input "true"
click at [132, 168] on div at bounding box center [140, 169] width 54 height 12
select select "8"
select select "2025"
click at [147, 220] on div "14" at bounding box center [146, 218] width 9 height 9
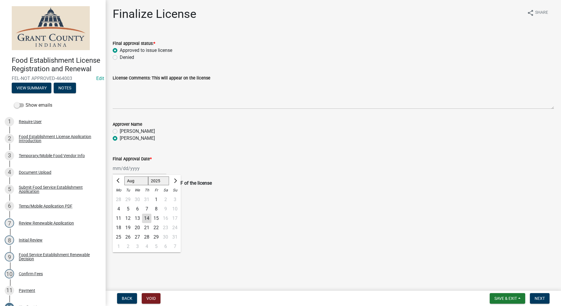
type input "[DATE]"
click at [498, 239] on main "Finalize License share Share Final approval status: * Approved to issue license…" at bounding box center [333, 144] width 455 height 289
click at [540, 299] on span "Next" at bounding box center [540, 298] width 10 height 5
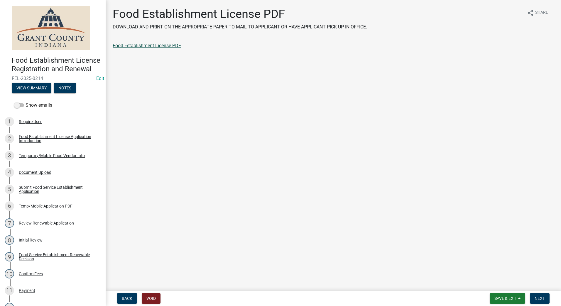
click at [136, 45] on link "Food Establishment License PDF" at bounding box center [147, 46] width 68 height 6
click at [536, 300] on span "Next" at bounding box center [540, 298] width 10 height 5
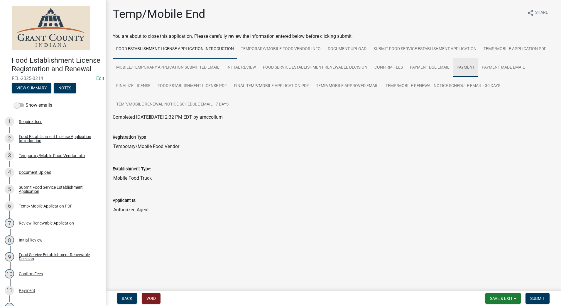
click at [458, 69] on link "Payment" at bounding box center [465, 67] width 25 height 19
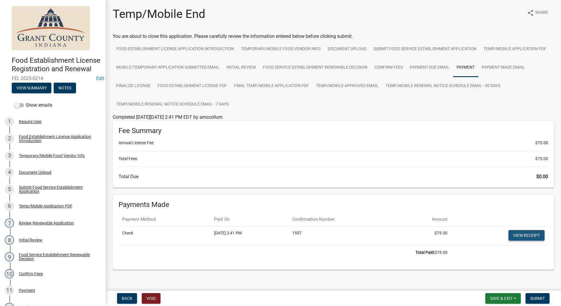
click at [514, 235] on link "View receipt" at bounding box center [526, 235] width 36 height 11
click at [532, 297] on span "Submit" at bounding box center [537, 298] width 15 height 5
